Goal: Information Seeking & Learning: Learn about a topic

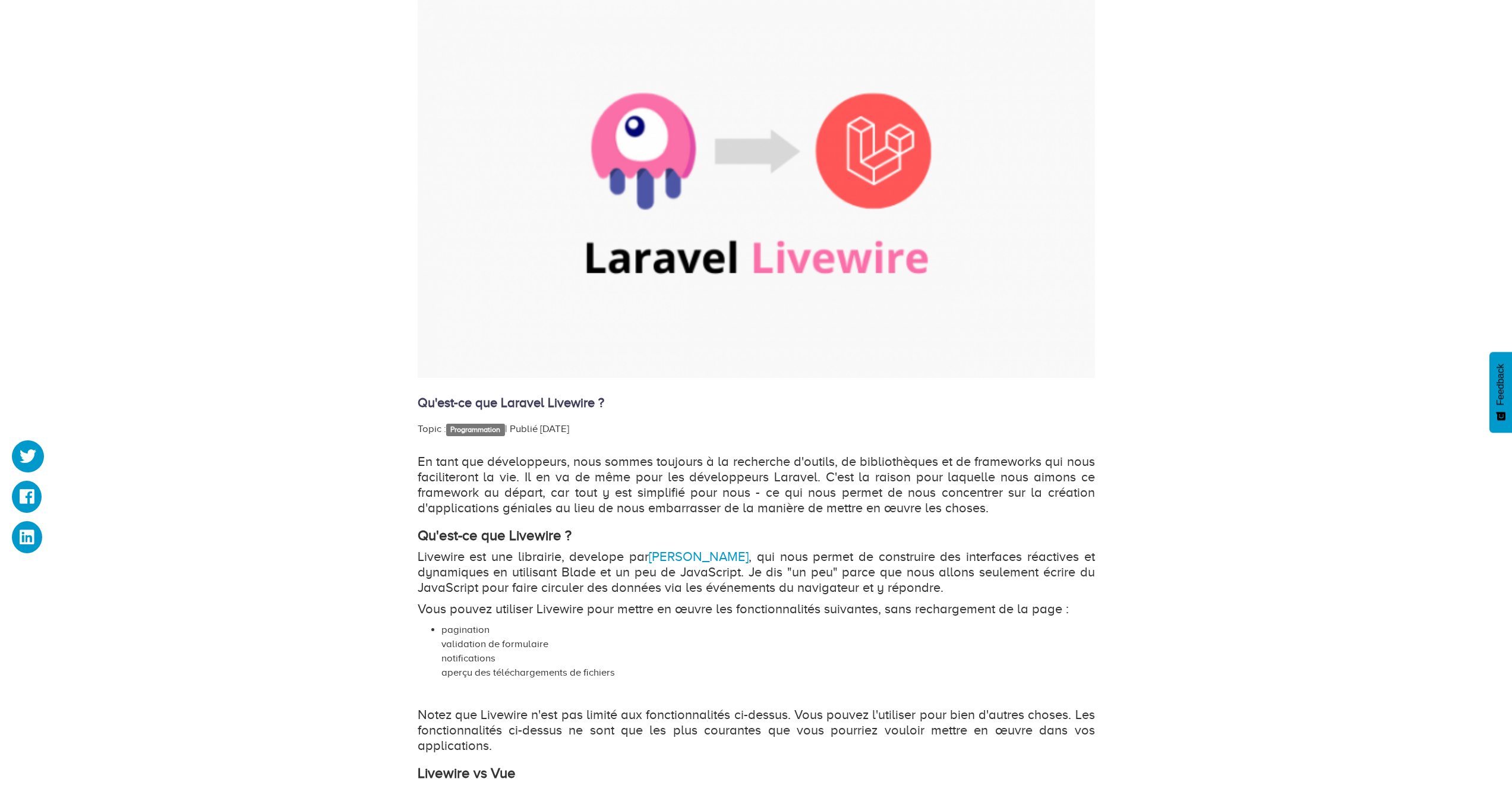
scroll to position [321, 0]
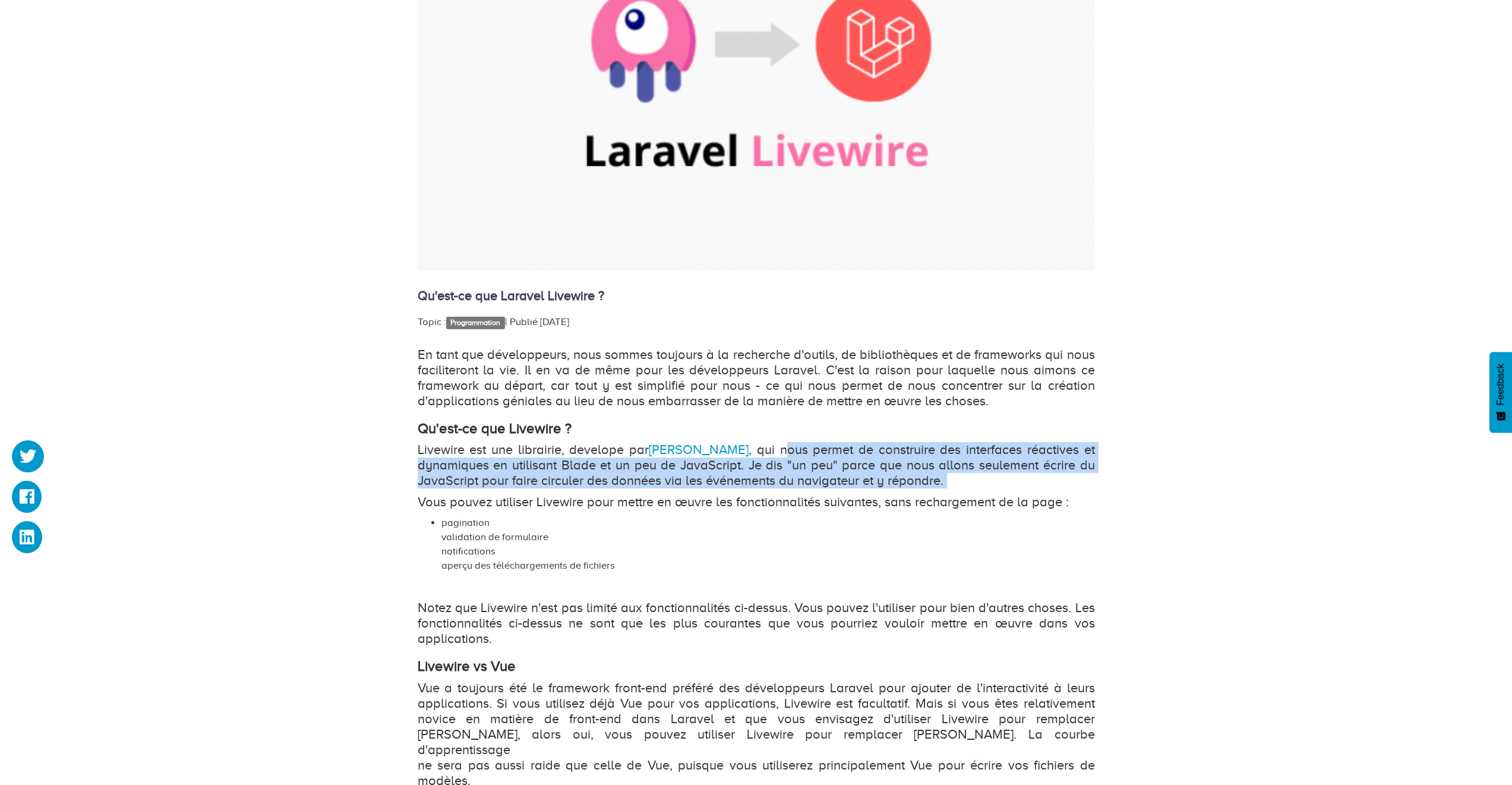
drag, startPoint x: 775, startPoint y: 451, endPoint x: 939, endPoint y: 490, distance: 168.6
click at [939, 490] on div "En tant que développeurs, nous sommes toujours à la recherche d'outils, de bibl…" at bounding box center [756, 593] width 677 height 493
click at [942, 489] on div "En tant que développeurs, nous sommes toujours à la recherche d'outils, de bibl…" at bounding box center [756, 593] width 677 height 493
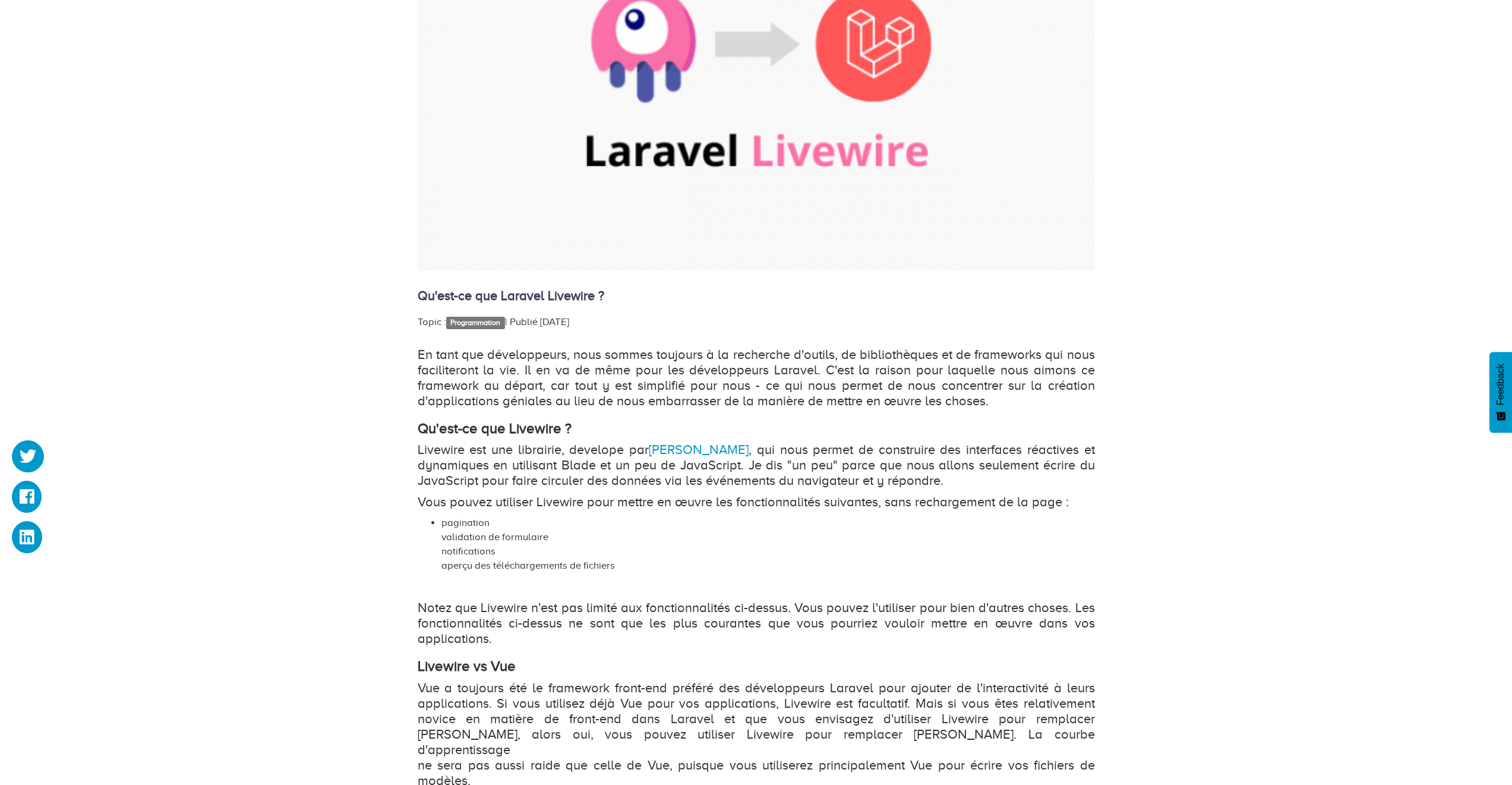
scroll to position [428, 0]
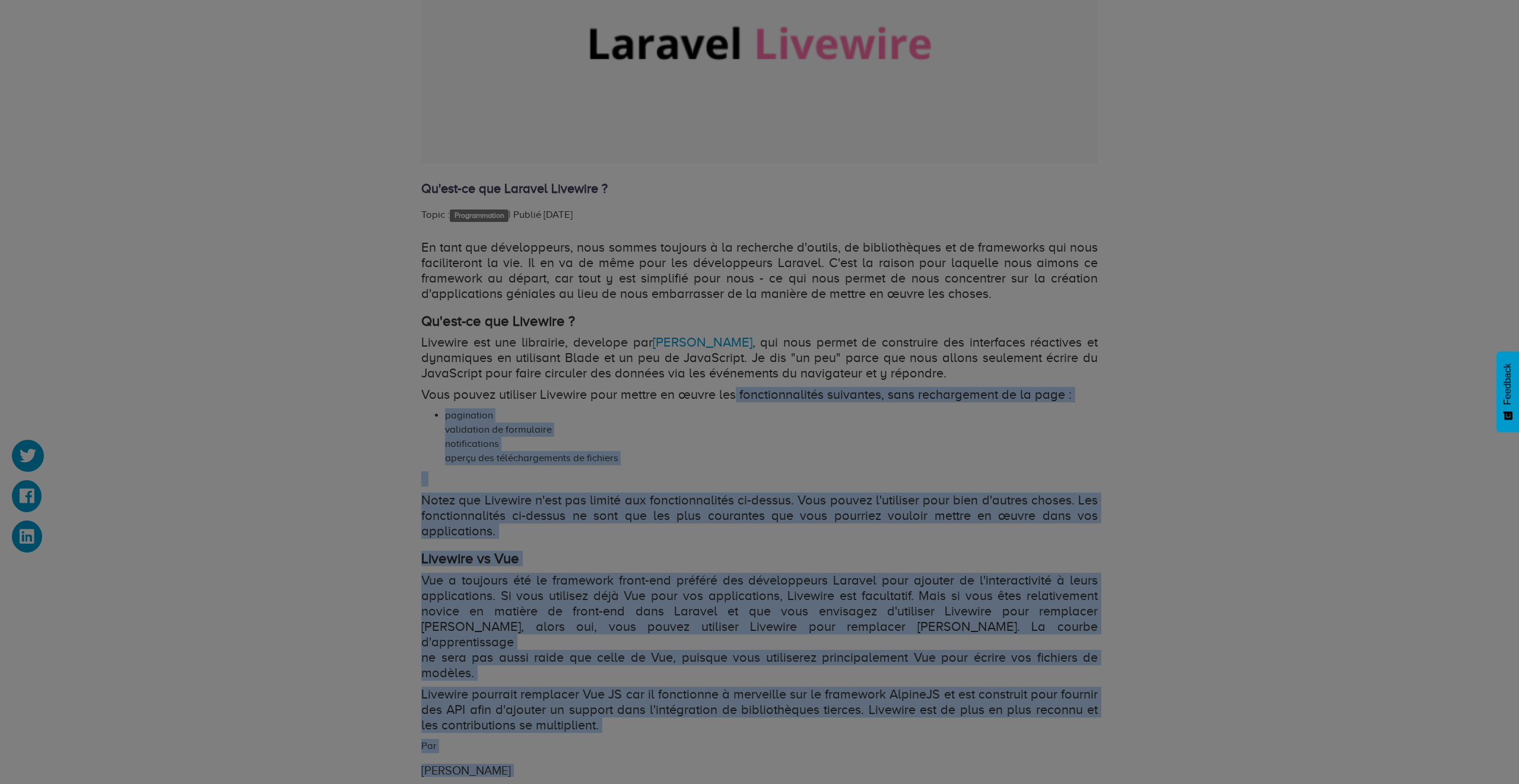
drag, startPoint x: 739, startPoint y: 394, endPoint x: 551, endPoint y: 432, distance: 191.8
click at [551, 432] on body "Hébergement Web Hébergement VPS Nom de domaine Dooryze Blog Connexion" at bounding box center [759, 573] width 1519 height 2002
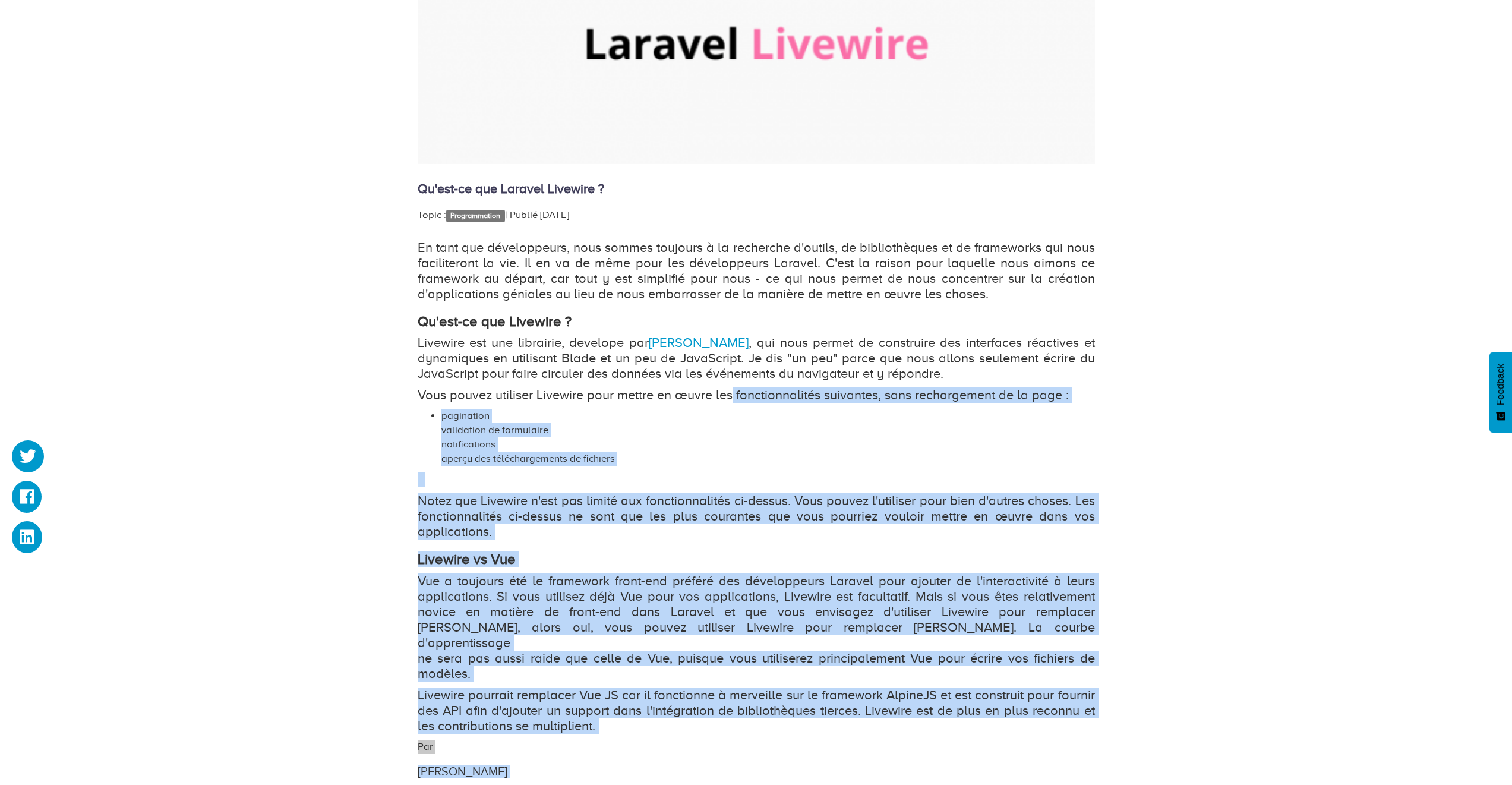
click at [608, 445] on li "pagination validation de formulaire notifications aperçu des téléchargements de…" at bounding box center [768, 437] width 653 height 57
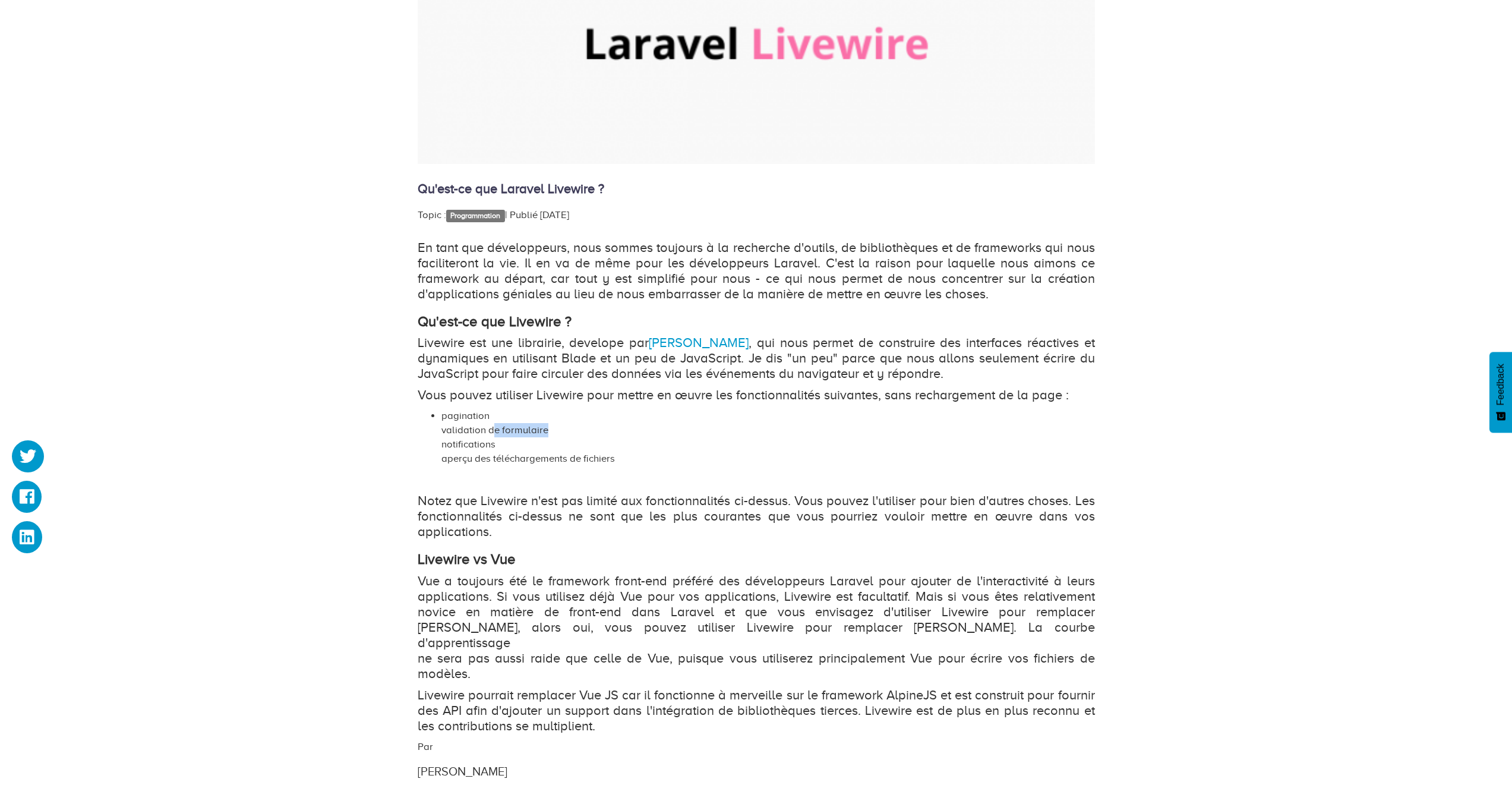
drag, startPoint x: 491, startPoint y: 433, endPoint x: 551, endPoint y: 430, distance: 60.1
click at [551, 430] on li "pagination validation de formulaire notifications aperçu des téléchargements de…" at bounding box center [768, 437] width 653 height 57
drag, startPoint x: 488, startPoint y: 442, endPoint x: 514, endPoint y: 442, distance: 26.0
click at [506, 442] on li "pagination validation de formulaire notifications aperçu des téléchargements de…" at bounding box center [768, 437] width 653 height 57
click at [517, 441] on li "pagination validation de formulaire notifications aperçu des téléchargements de…" at bounding box center [768, 437] width 653 height 57
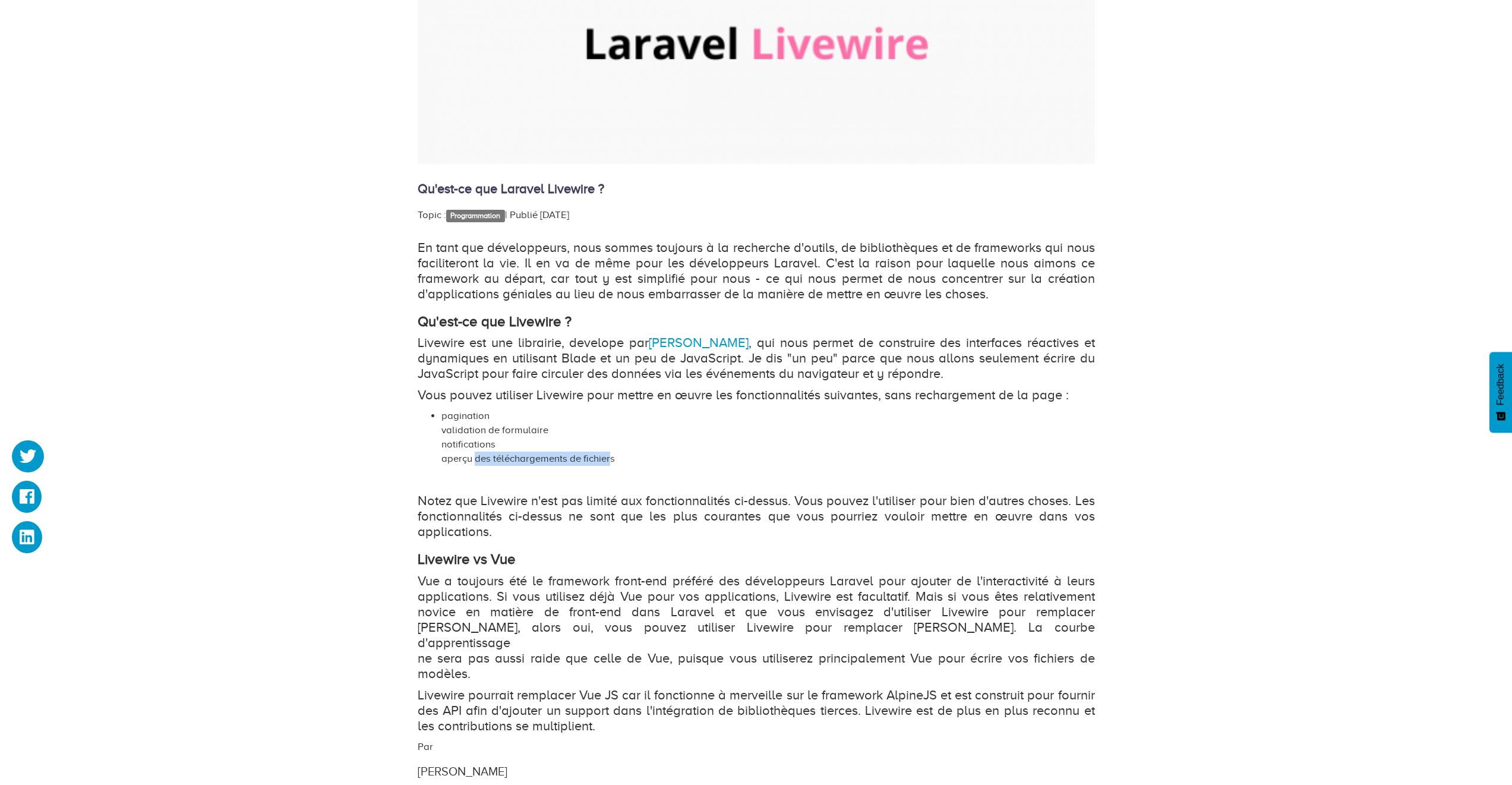
drag, startPoint x: 474, startPoint y: 454, endPoint x: 612, endPoint y: 457, distance: 138.0
click at [612, 457] on li "pagination validation de formulaire notifications aperçu des téléchargements de…" at bounding box center [768, 437] width 653 height 57
click at [677, 452] on li "pagination validation de formulaire notifications aperçu des téléchargements de…" at bounding box center [768, 437] width 653 height 57
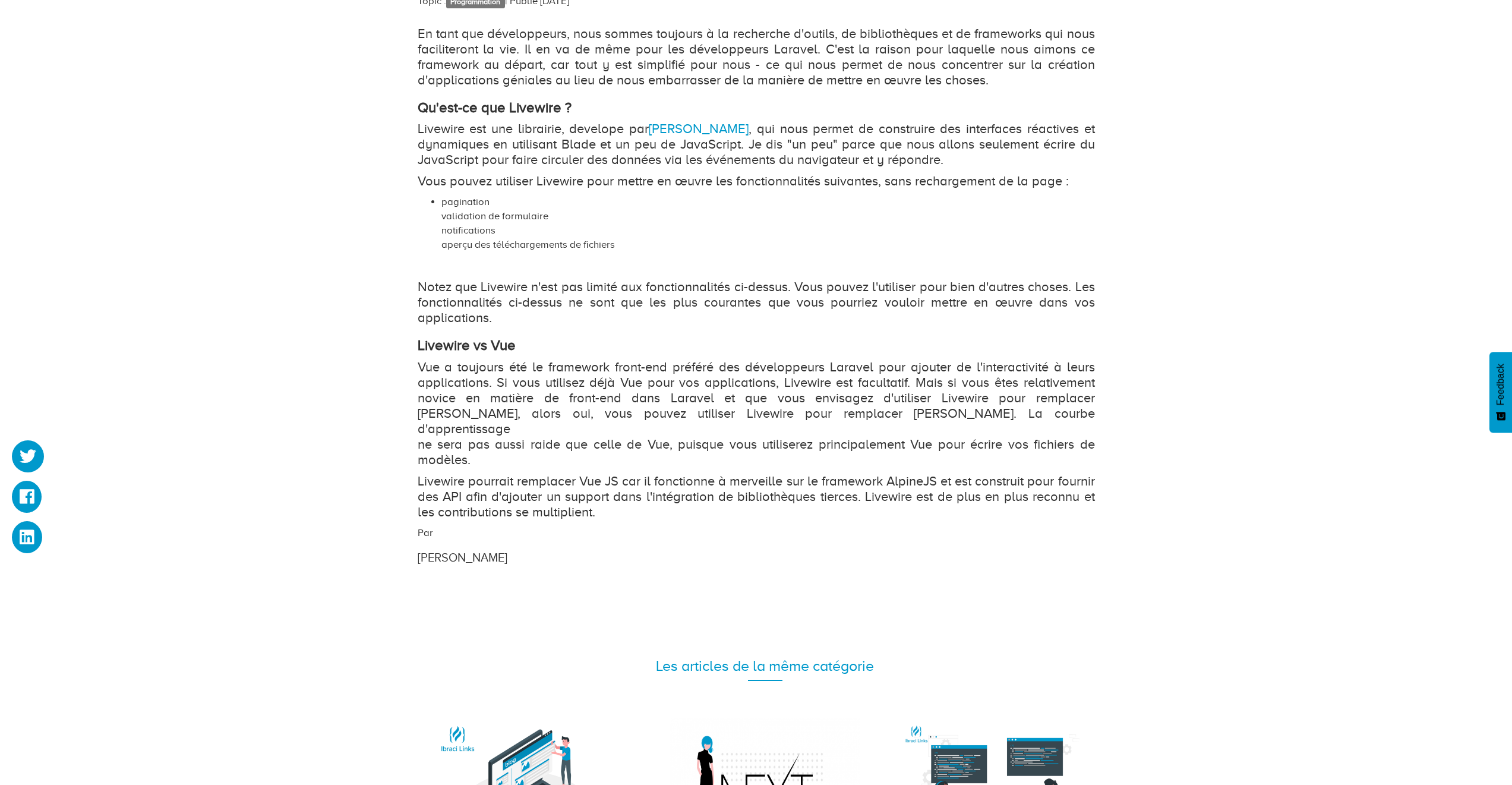
scroll to position [749, 0]
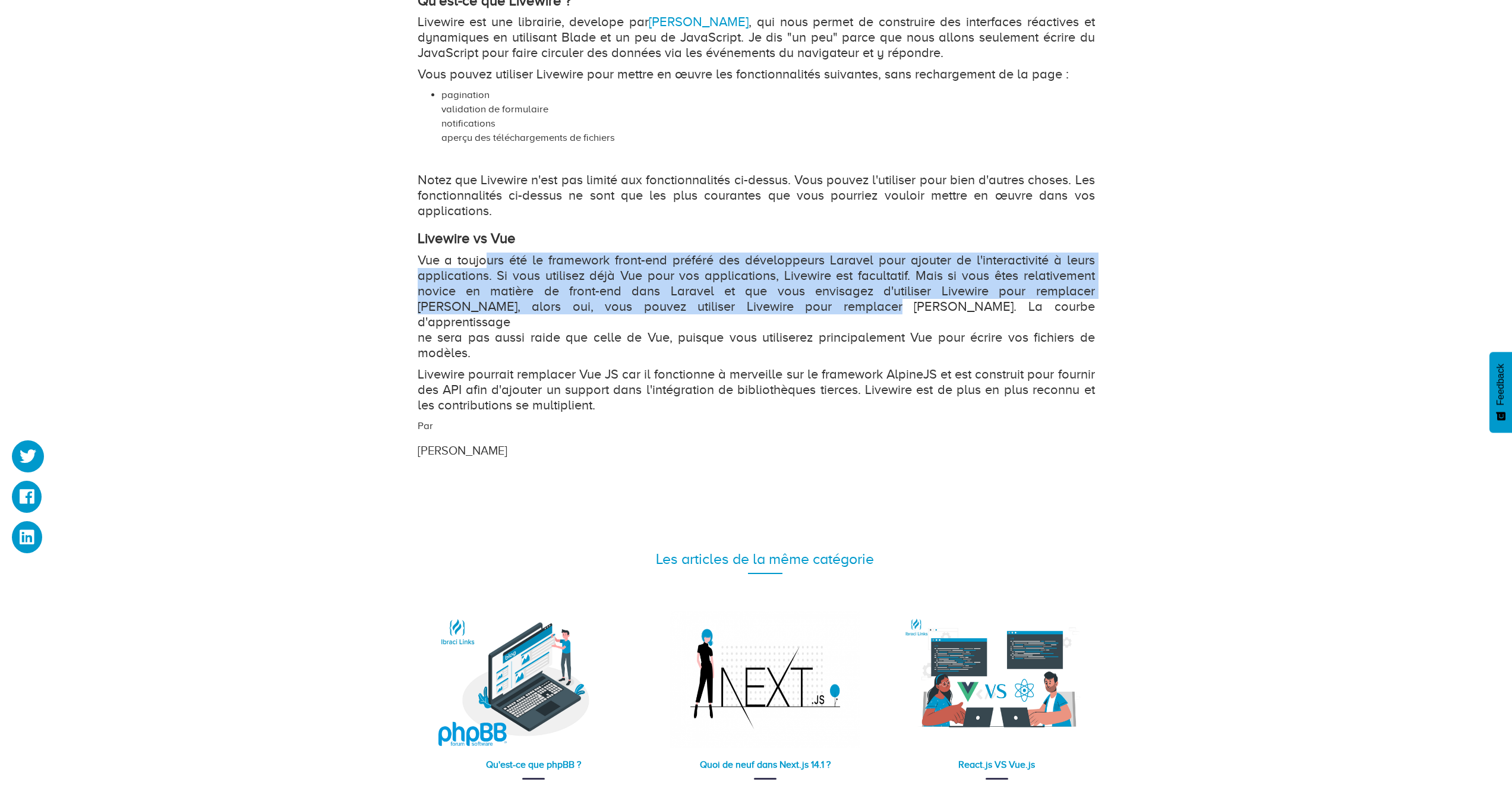
drag, startPoint x: 484, startPoint y: 263, endPoint x: 728, endPoint y: 312, distance: 248.9
click at [728, 312] on p "Vue a toujours été le framework front-end préféré des développeurs Laravel pour…" at bounding box center [756, 306] width 677 height 108
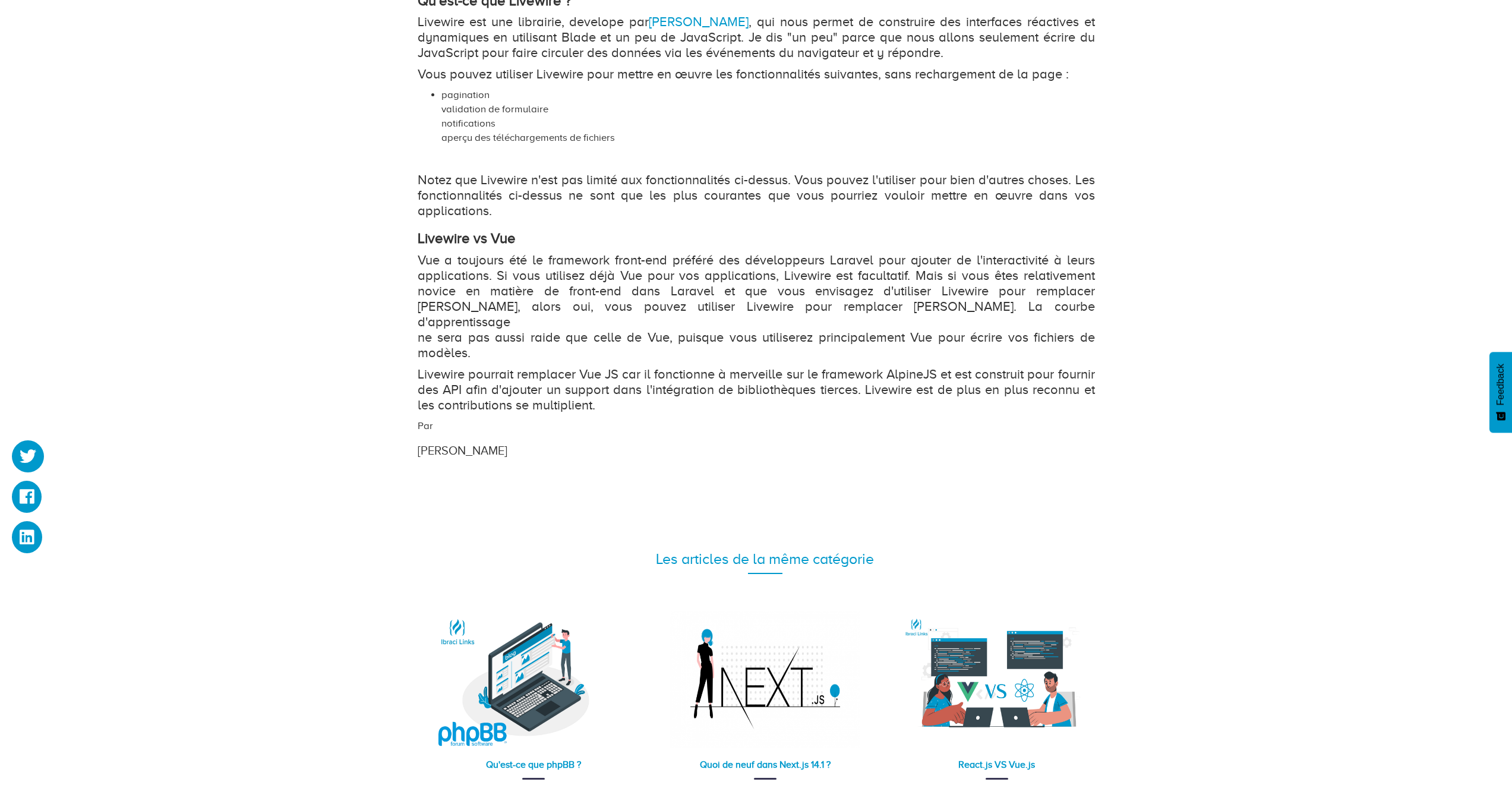
click at [817, 299] on p "Vue a toujours été le framework front-end préféré des développeurs Laravel pour…" at bounding box center [756, 306] width 677 height 108
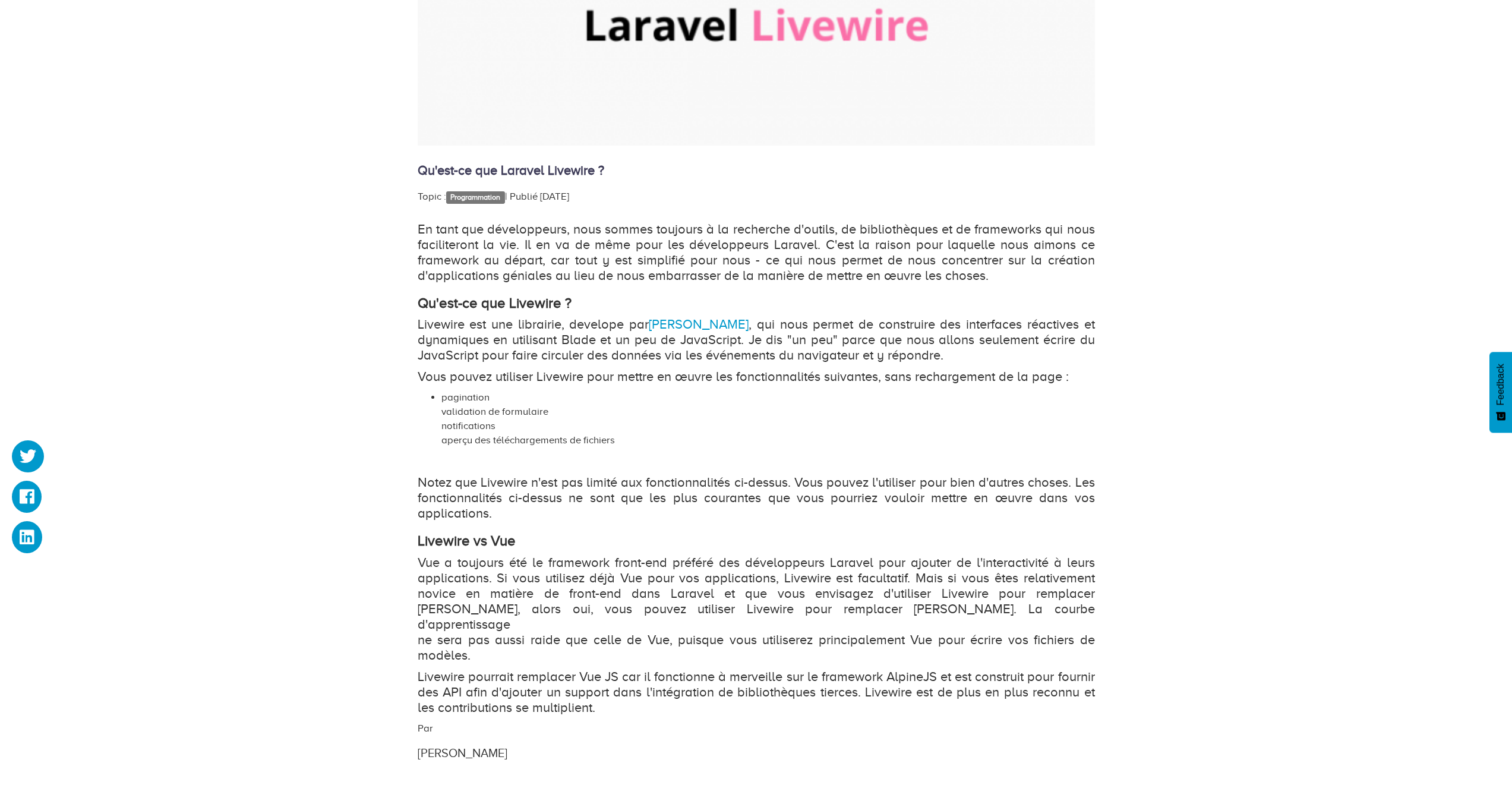
scroll to position [428, 0]
